Goal: Task Accomplishment & Management: Use online tool/utility

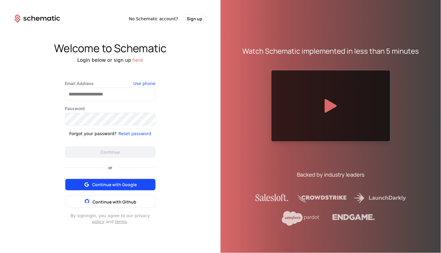
click at [106, 186] on span "Continue with Google" at bounding box center [114, 185] width 44 height 6
